Goal: Transaction & Acquisition: Purchase product/service

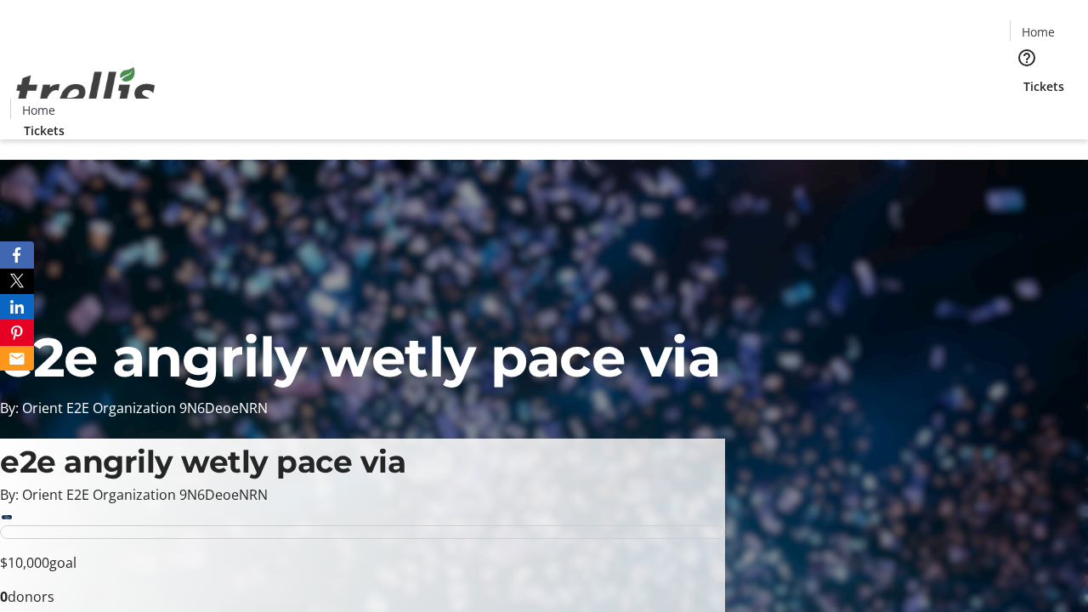
click at [1024, 77] on span "Tickets" at bounding box center [1044, 86] width 41 height 18
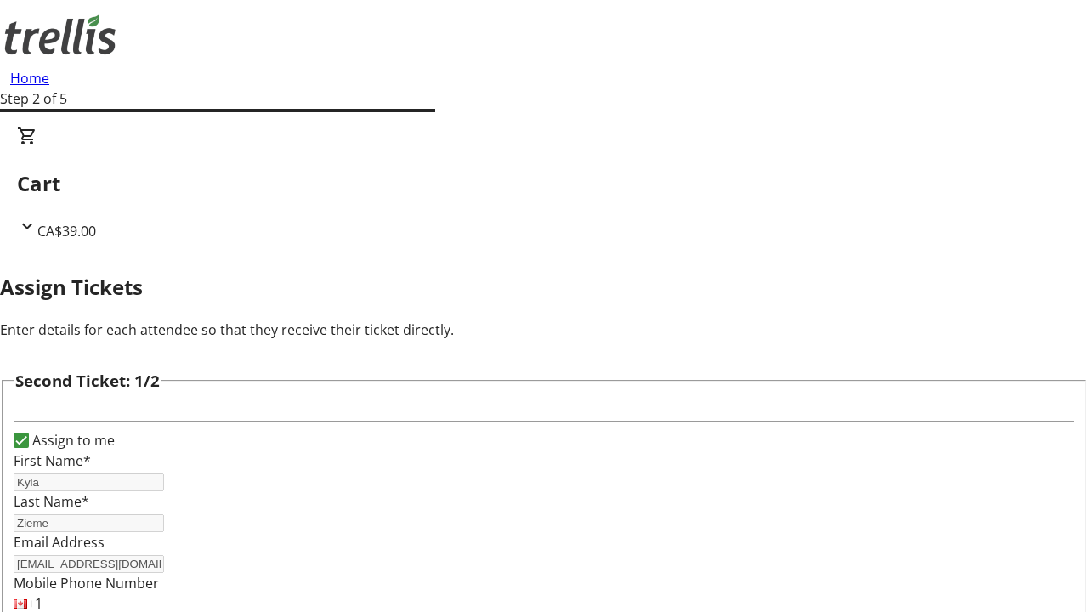
type input "Salma"
type input "[PERSON_NAME]"
type input "[EMAIL_ADDRESS][DOMAIN_NAME]"
